Goal: Information Seeking & Learning: Learn about a topic

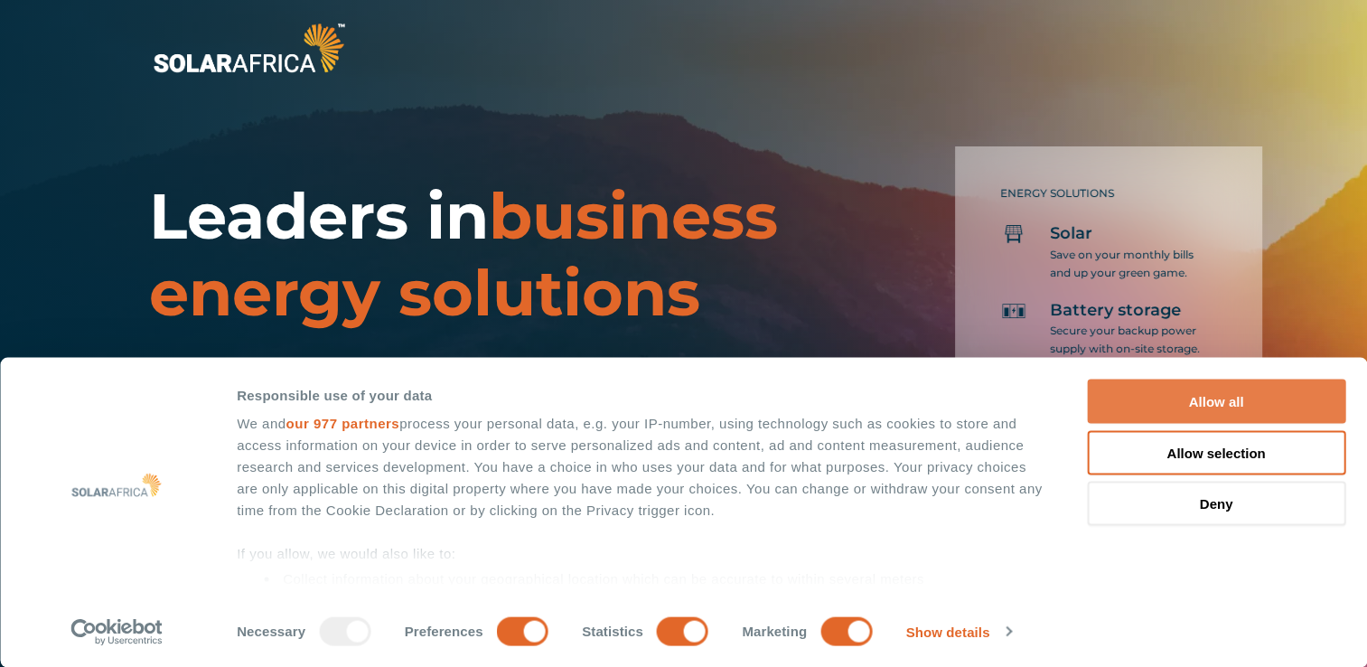
click at [1285, 410] on button "Allow all" at bounding box center [1216, 402] width 258 height 44
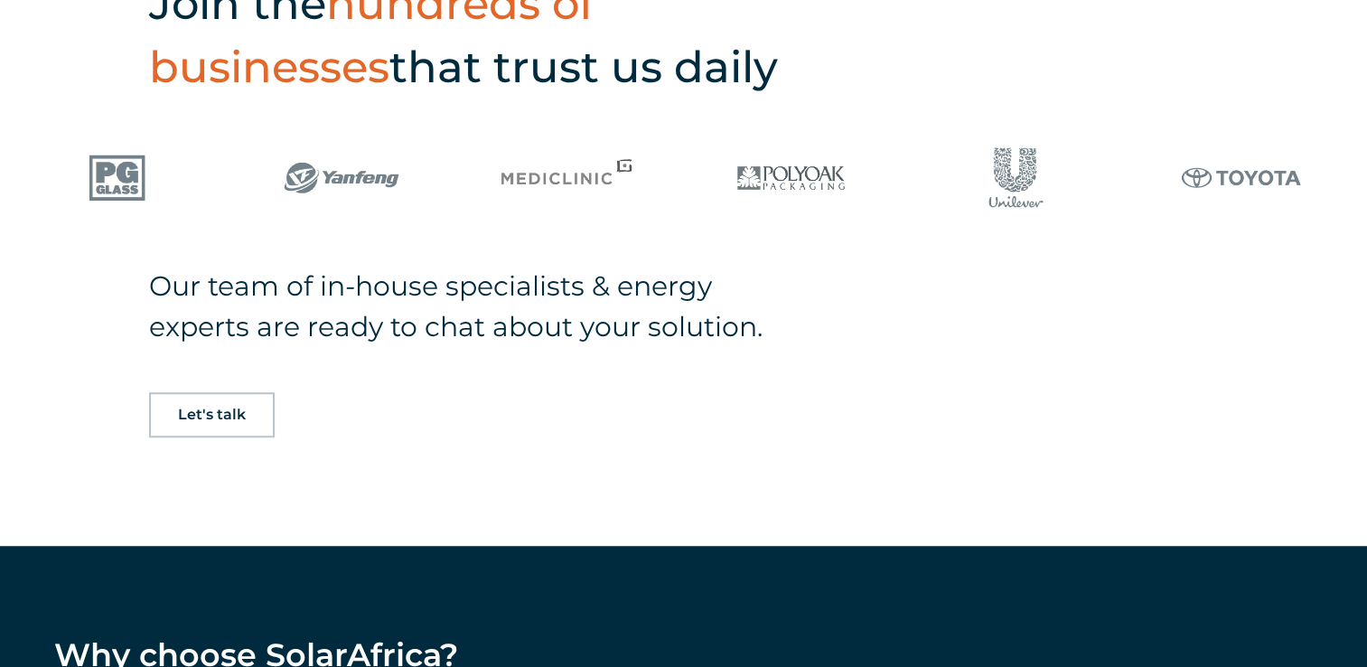
scroll to position [1265, 0]
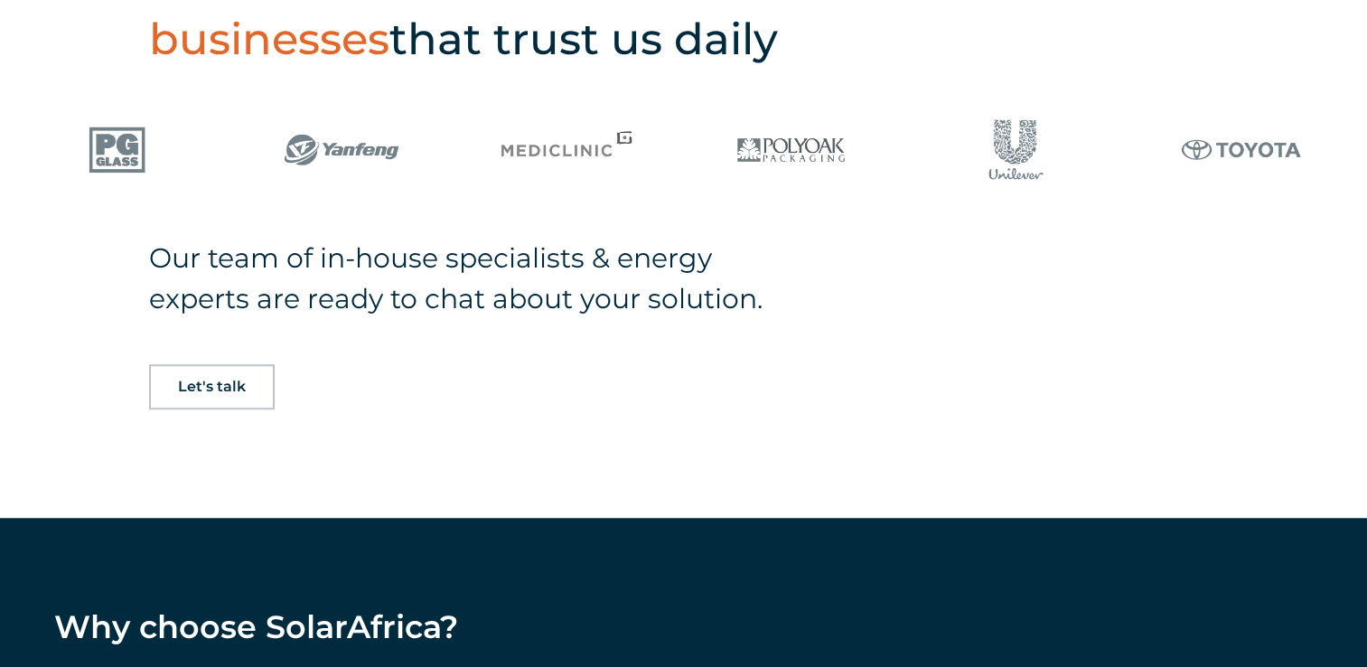
click at [204, 380] on span "Let's talk" at bounding box center [212, 387] width 68 height 14
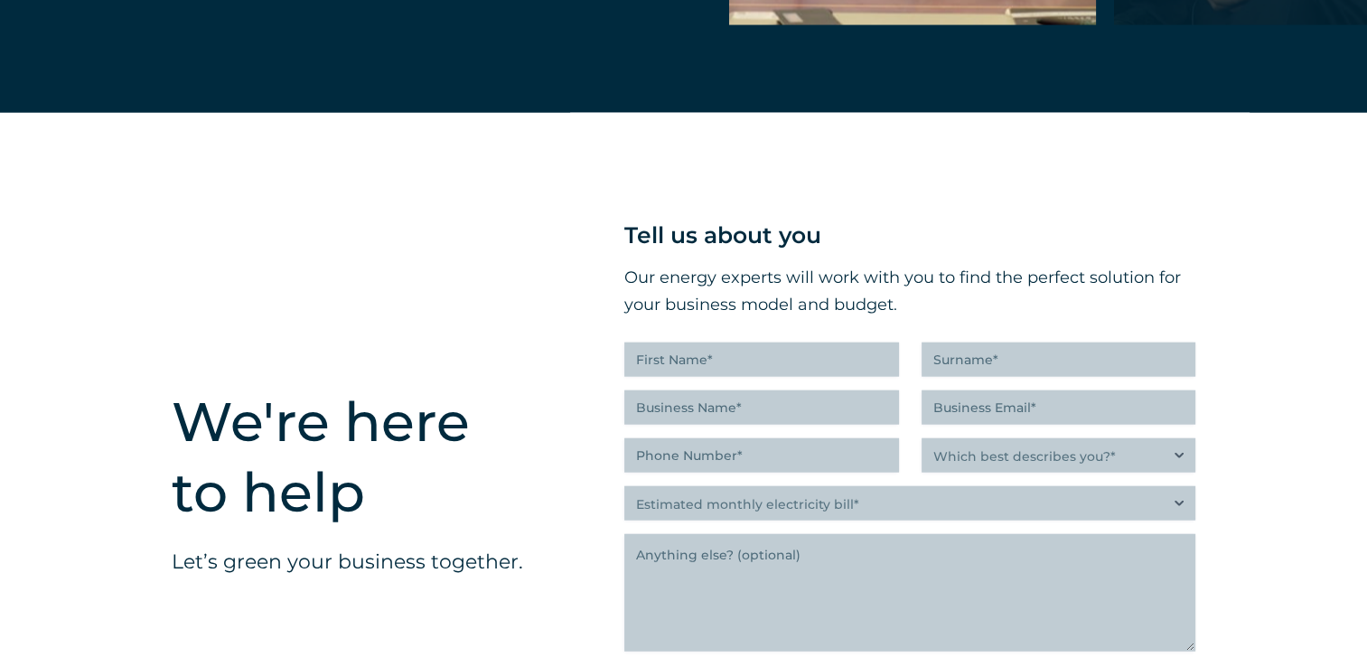
scroll to position [4495, 0]
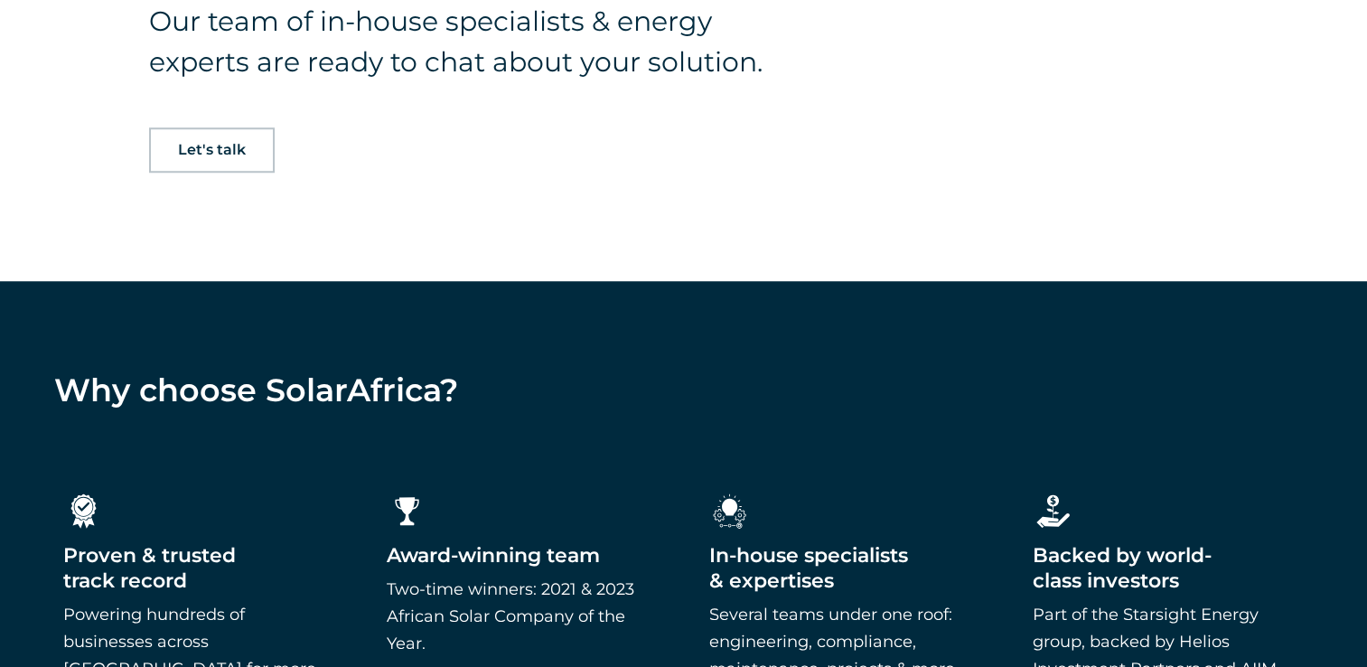
scroll to position [1269, 0]
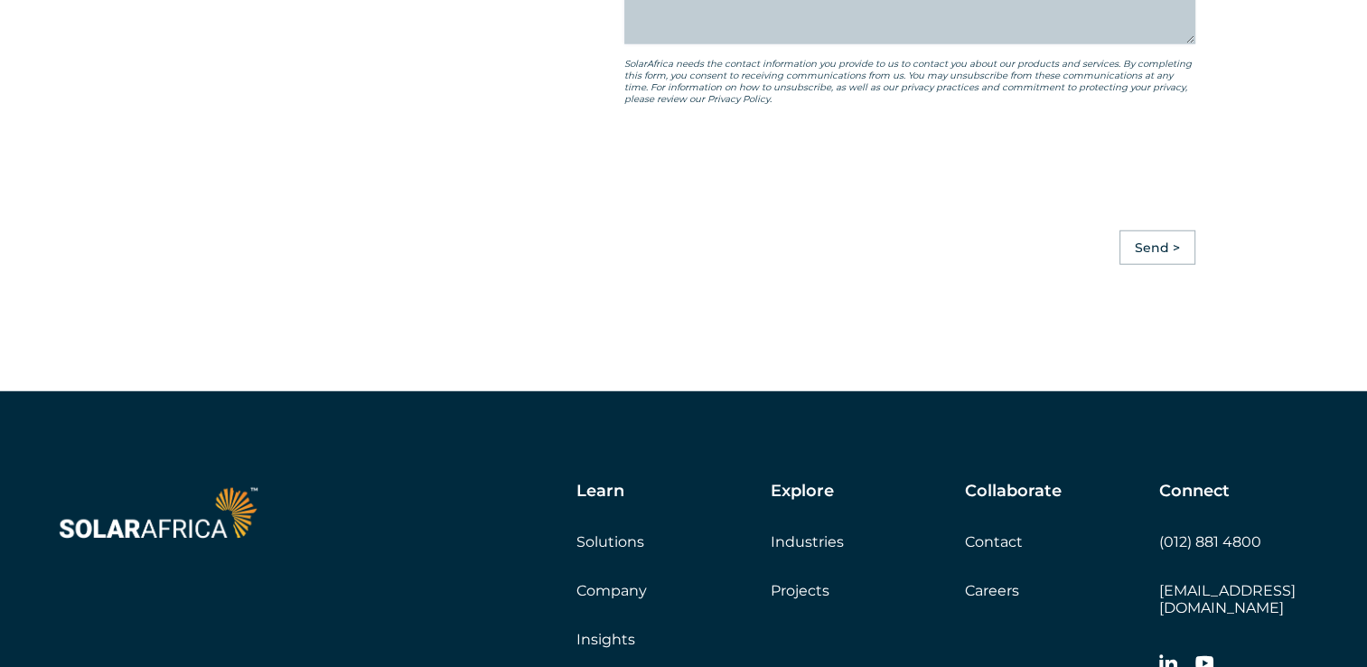
scroll to position [5061, 0]
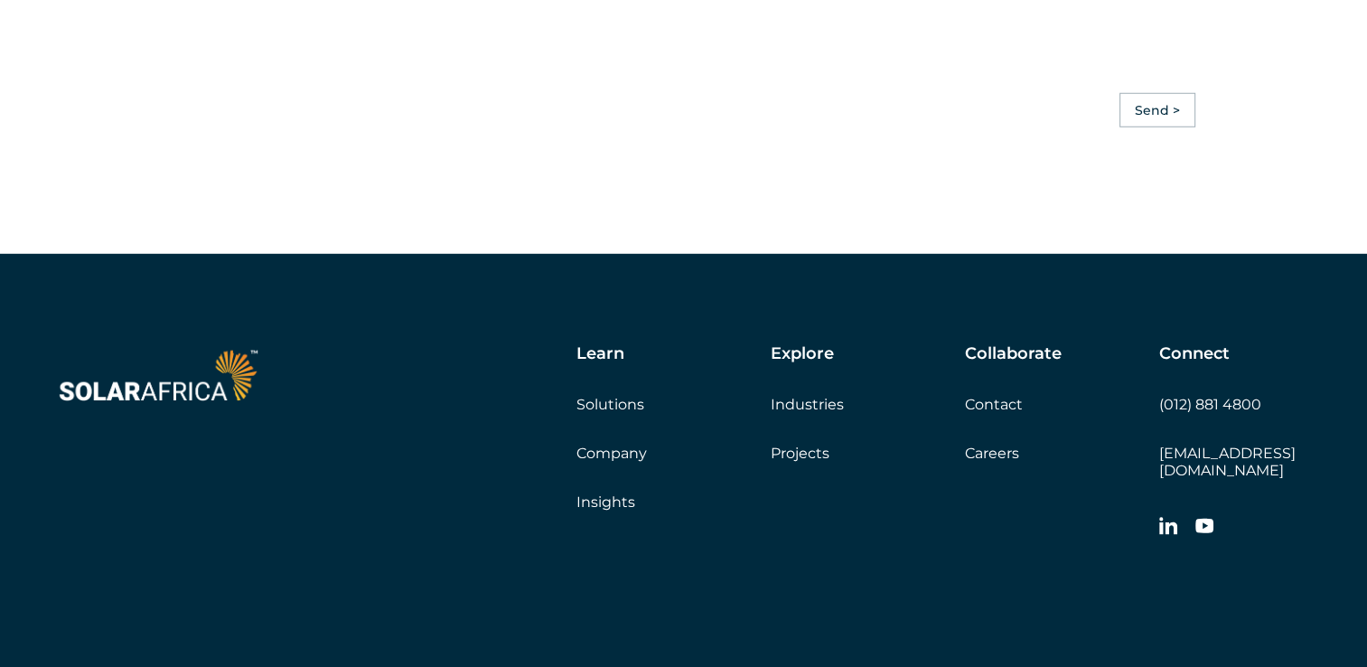
click at [628, 462] on link "Company" at bounding box center [612, 453] width 70 height 17
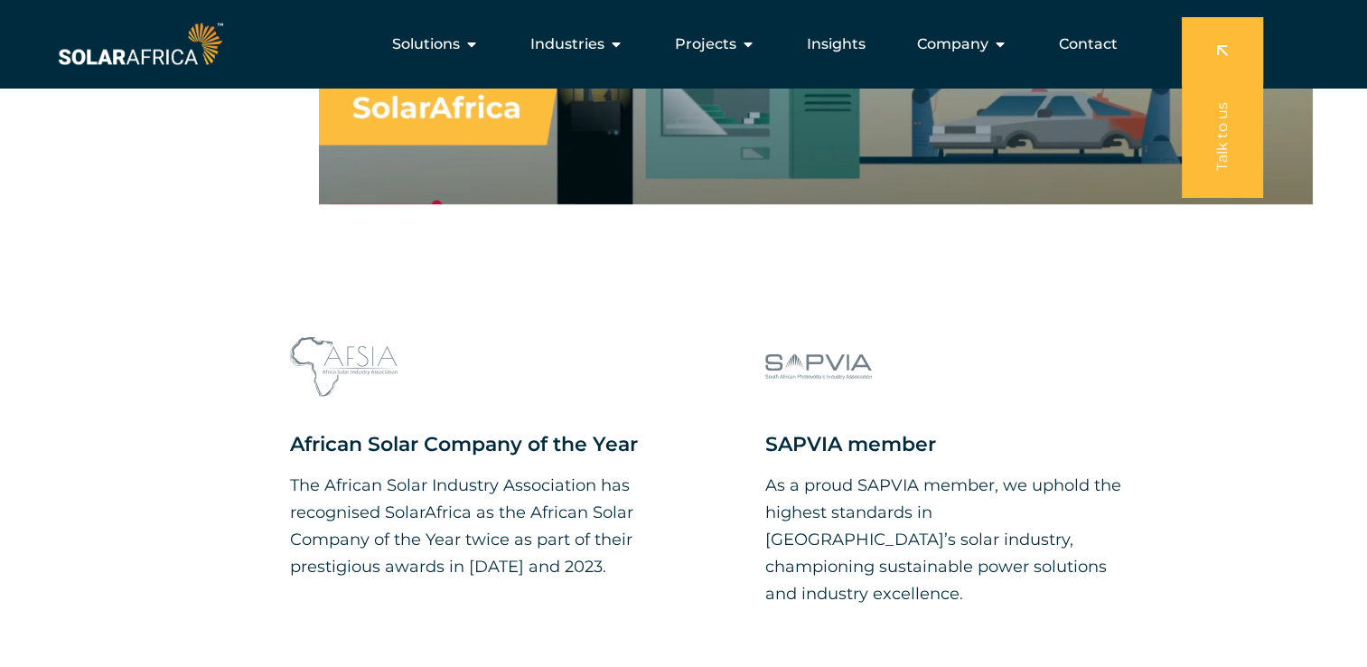
scroll to position [1536, 0]
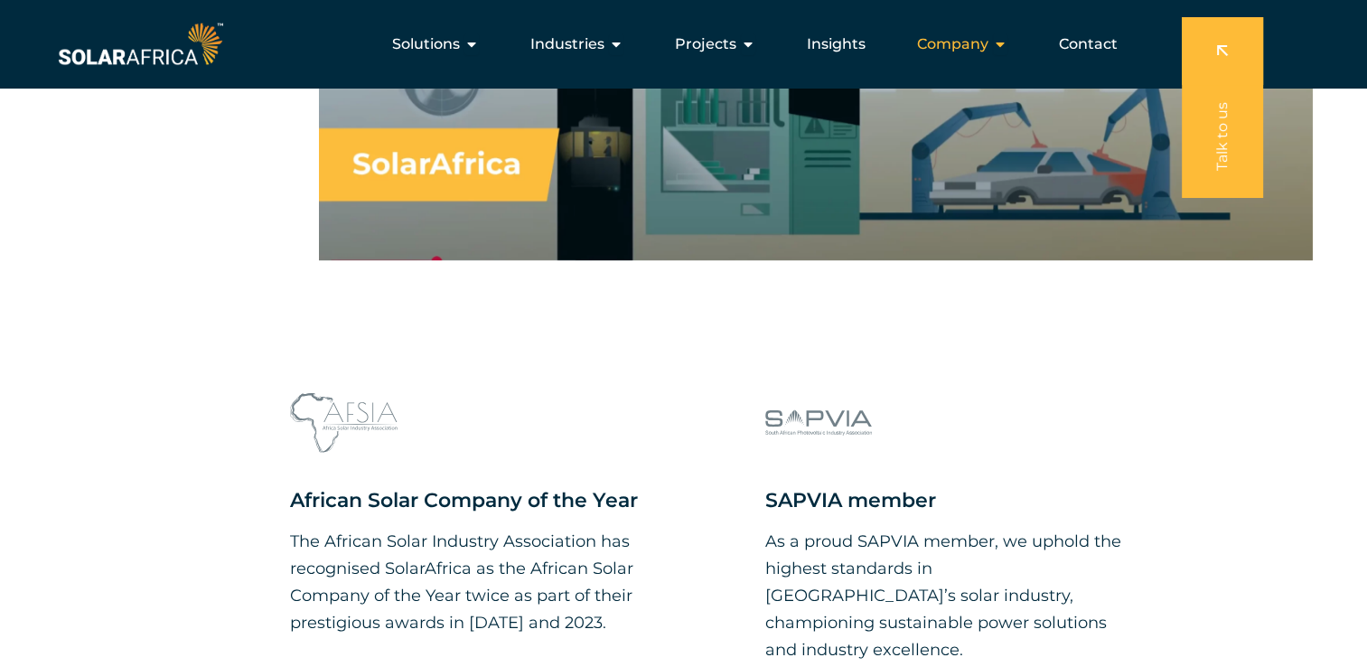
click at [949, 42] on span "Company" at bounding box center [952, 44] width 71 height 22
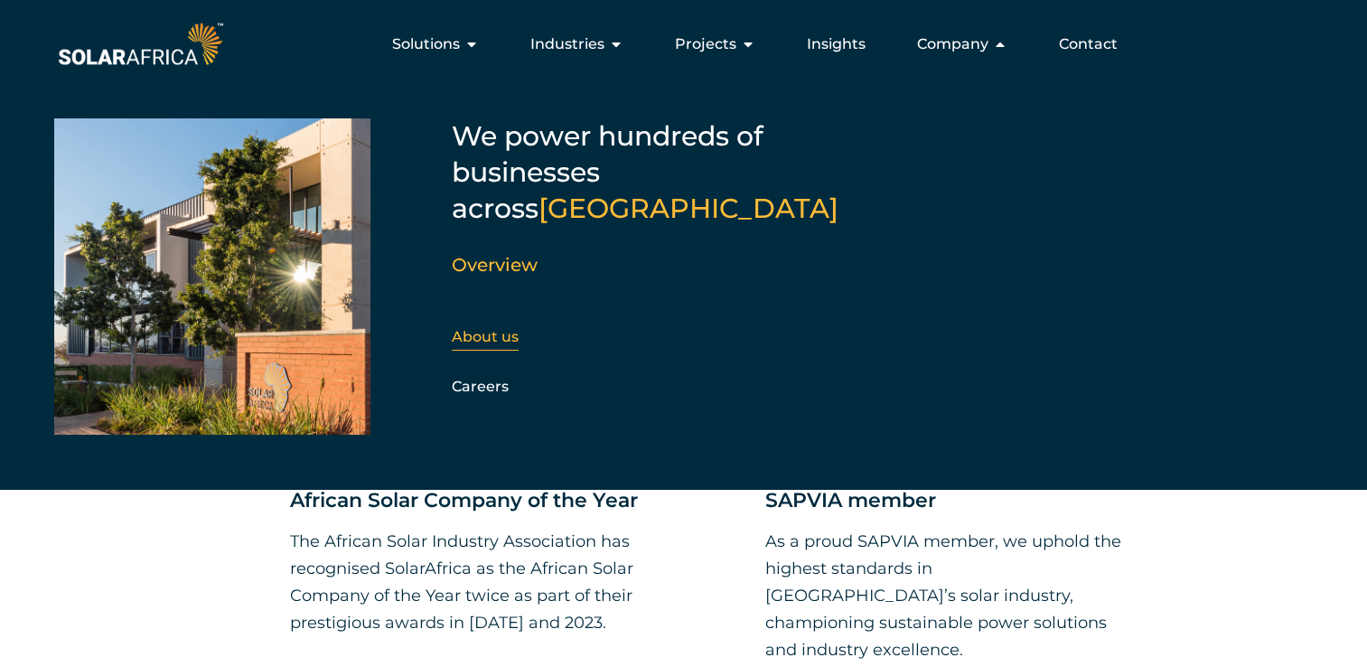
click at [467, 324] on div "About us" at bounding box center [549, 337] width 195 height 27
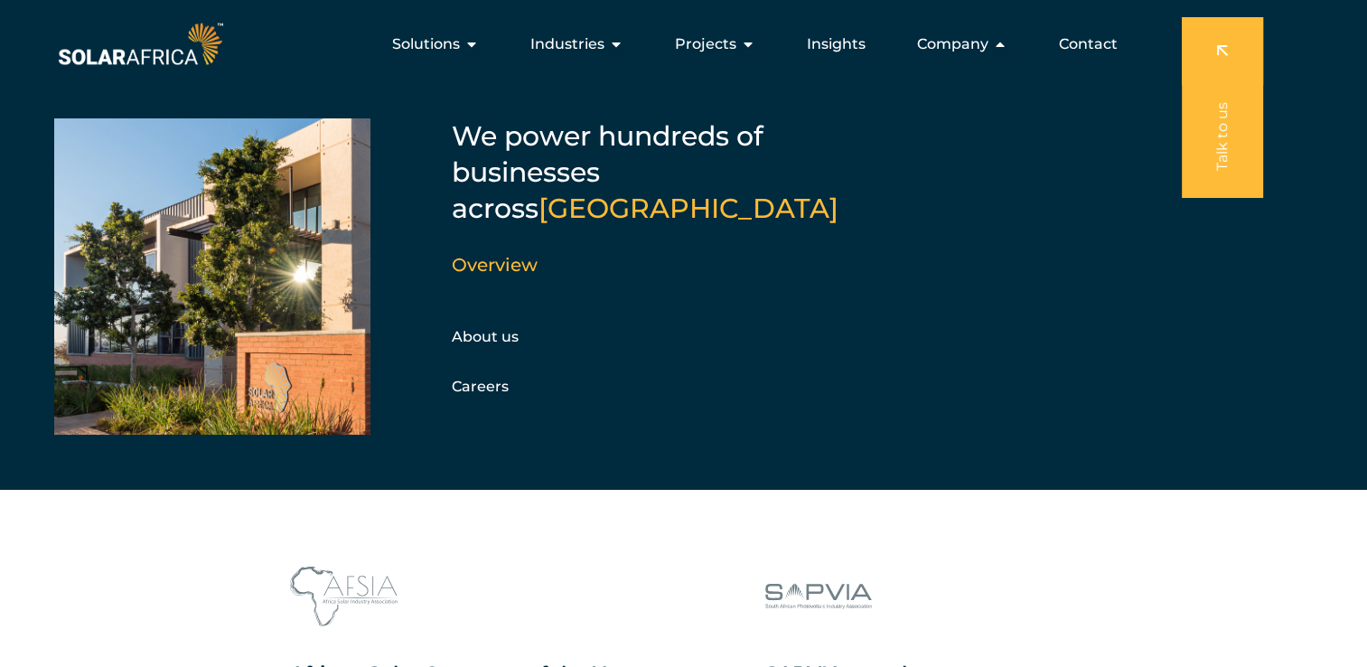
scroll to position [1265, 0]
